Goal: Information Seeking & Learning: Learn about a topic

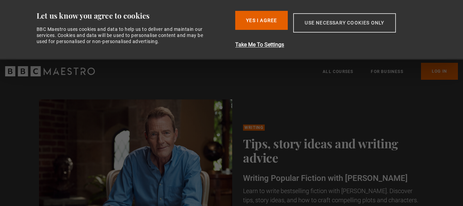
click at [344, 26] on button "Use necessary cookies only" at bounding box center [345, 22] width 102 height 19
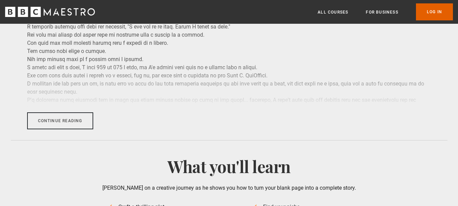
scroll to position [950, 0]
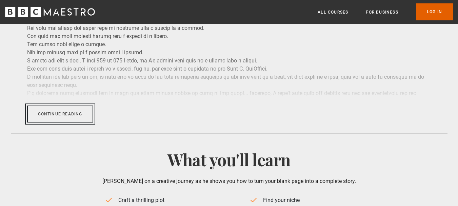
click at [87, 115] on button "Continue reading" at bounding box center [60, 114] width 66 height 17
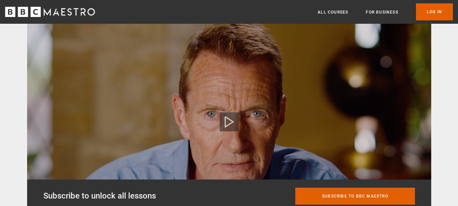
scroll to position [305, 0]
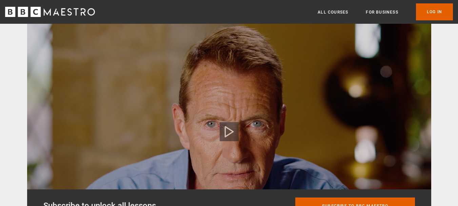
click at [225, 130] on polygon at bounding box center [229, 132] width 8 height 10
click at [229, 132] on icon at bounding box center [230, 132] width 14 height 14
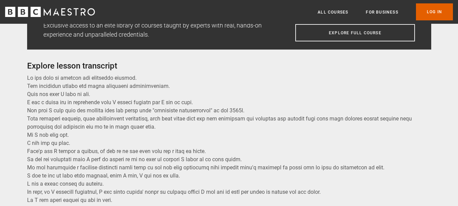
scroll to position [509, 0]
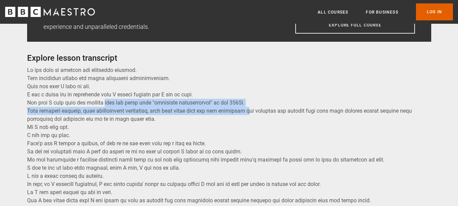
drag, startPoint x: 114, startPoint y: 103, endPoint x: 246, endPoint y: 110, distance: 132.2
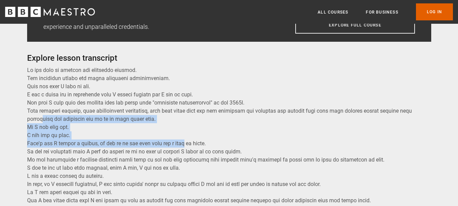
drag, startPoint x: 43, startPoint y: 118, endPoint x: 187, endPoint y: 146, distance: 146.2
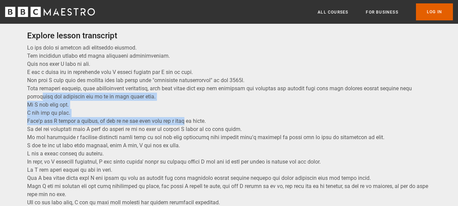
scroll to position [543, 0]
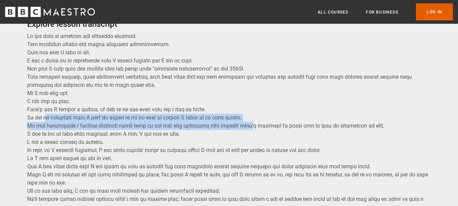
drag, startPoint x: 46, startPoint y: 118, endPoint x: 252, endPoint y: 124, distance: 206.4
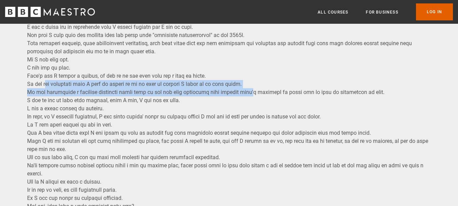
scroll to position [577, 0]
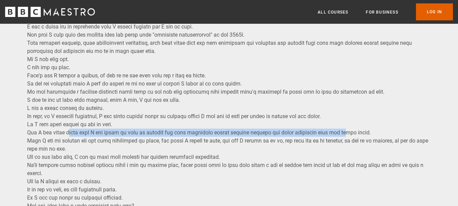
drag, startPoint x: 73, startPoint y: 132, endPoint x: 336, endPoint y: 136, distance: 262.3
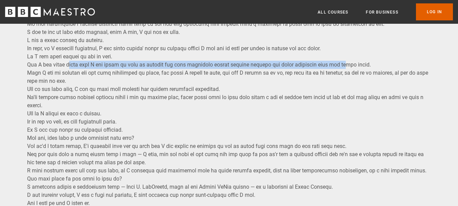
scroll to position [679, 0]
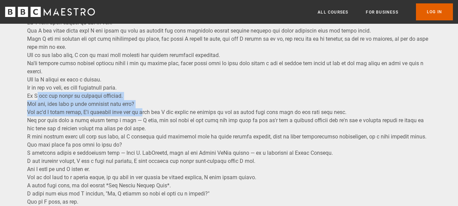
drag, startPoint x: 36, startPoint y: 95, endPoint x: 144, endPoint y: 111, distance: 109.2
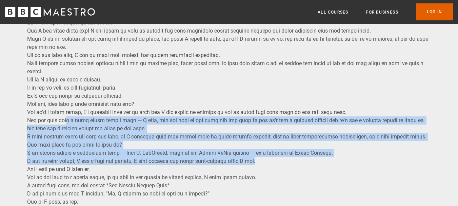
drag, startPoint x: 66, startPoint y: 124, endPoint x: 335, endPoint y: 158, distance: 271.3
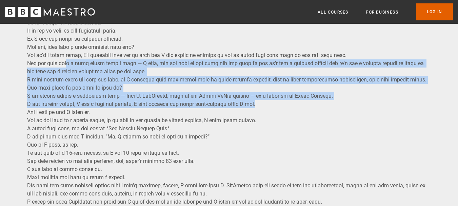
scroll to position [746, 0]
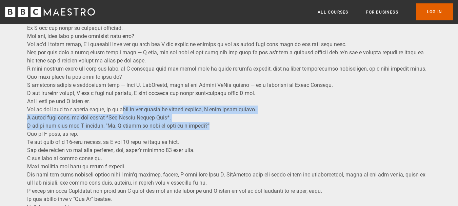
drag, startPoint x: 125, startPoint y: 110, endPoint x: 252, endPoint y: 125, distance: 128.4
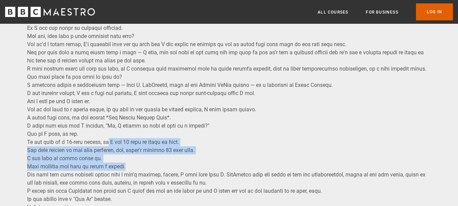
drag, startPoint x: 109, startPoint y: 143, endPoint x: 196, endPoint y: 164, distance: 89.6
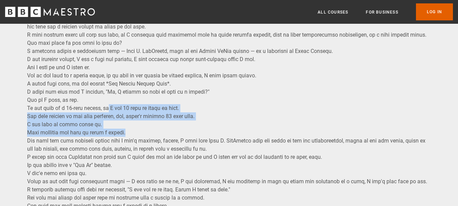
scroll to position [814, 0]
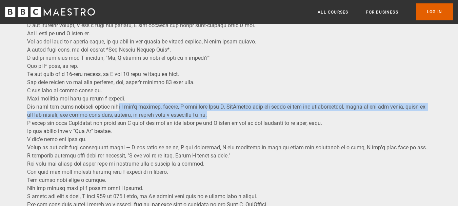
drag, startPoint x: 118, startPoint y: 106, endPoint x: 272, endPoint y: 112, distance: 154.5
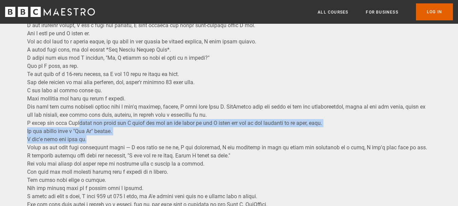
drag, startPoint x: 81, startPoint y: 125, endPoint x: 281, endPoint y: 136, distance: 199.5
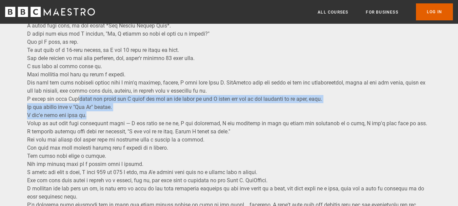
scroll to position [848, 0]
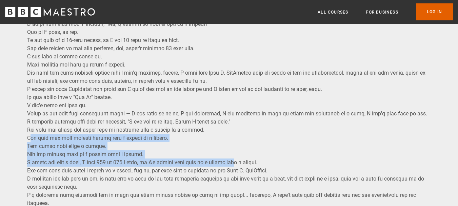
drag, startPoint x: 239, startPoint y: 162, endPoint x: 31, endPoint y: 135, distance: 210.5
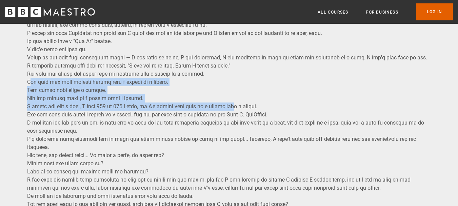
scroll to position [916, 0]
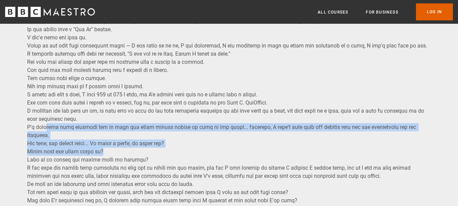
drag, startPoint x: 44, startPoint y: 129, endPoint x: 178, endPoint y: 145, distance: 135.3
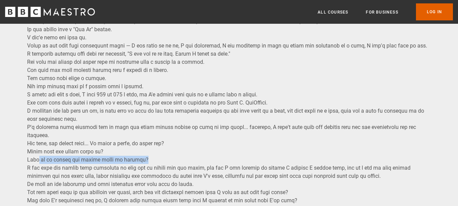
drag, startPoint x: 38, startPoint y: 154, endPoint x: 153, endPoint y: 154, distance: 115.0
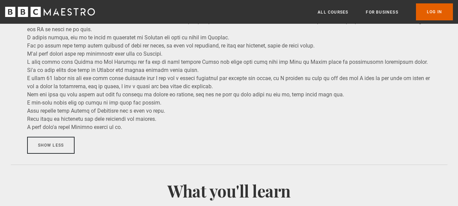
scroll to position [1798, 0]
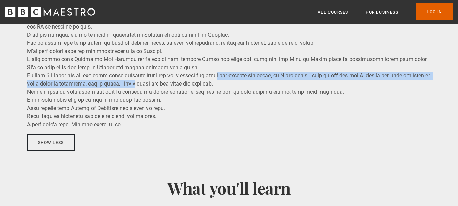
drag, startPoint x: 127, startPoint y: 72, endPoint x: 214, endPoint y: 68, distance: 87.7
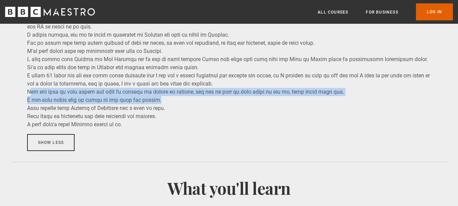
drag, startPoint x: 31, startPoint y: 84, endPoint x: 173, endPoint y: 89, distance: 142.2
